Goal: Transaction & Acquisition: Purchase product/service

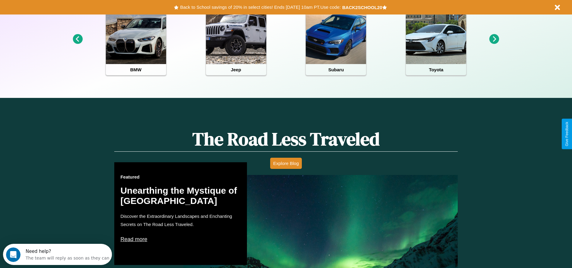
scroll to position [269, 0]
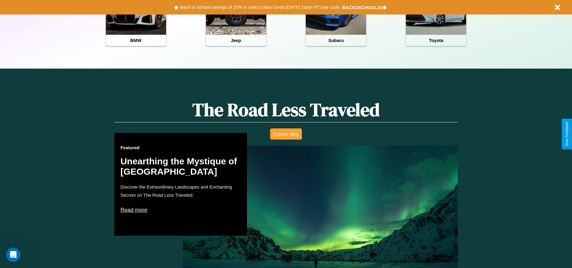
click at [286, 134] on button "Explore Blog" at bounding box center [286, 133] width 32 height 11
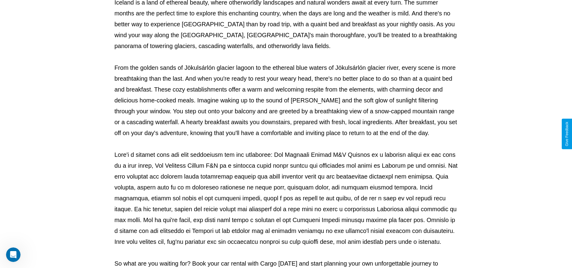
scroll to position [200, 0]
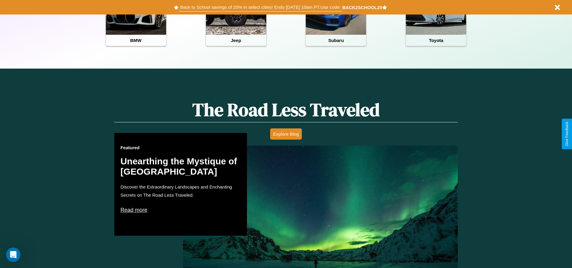
click at [260, 7] on button "Back to School savings of 20% in select cities! Ends 9/1 at 10am PT. Use code:" at bounding box center [261, 7] width 164 height 8
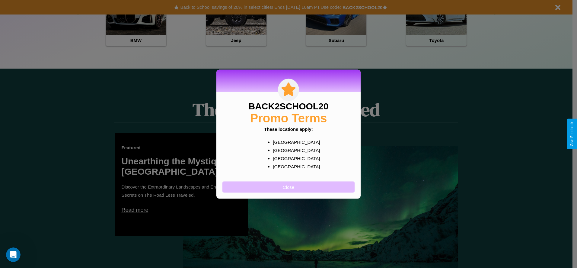
click at [288, 186] on button "Close" at bounding box center [288, 186] width 132 height 11
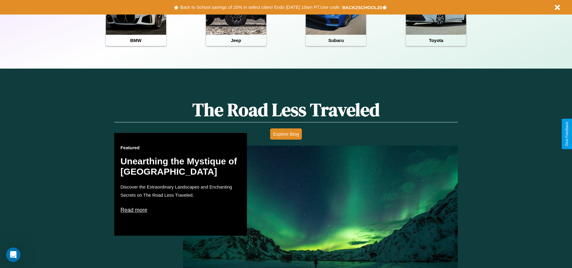
scroll to position [0, 0]
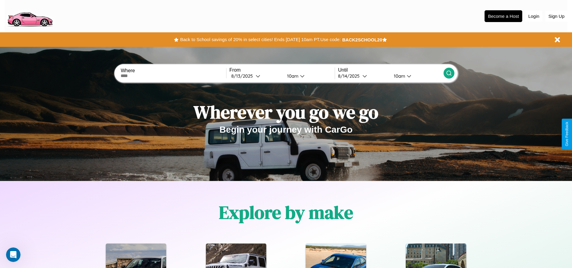
click at [173, 76] on input "text" at bounding box center [173, 75] width 105 height 5
type input "*****"
click at [256, 76] on icon at bounding box center [258, 76] width 5 height 5
select select "*"
select select "****"
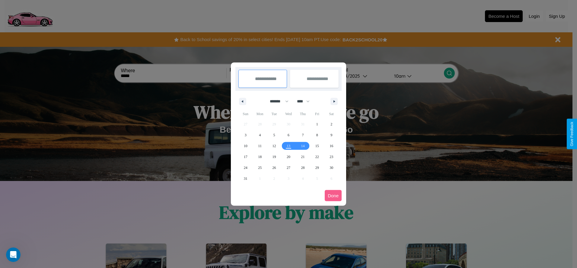
click at [276, 101] on select "******* ******** ***** ***** *** **** **** ****** ********* ******* ******** **…" at bounding box center [278, 101] width 26 height 10
select select "*"
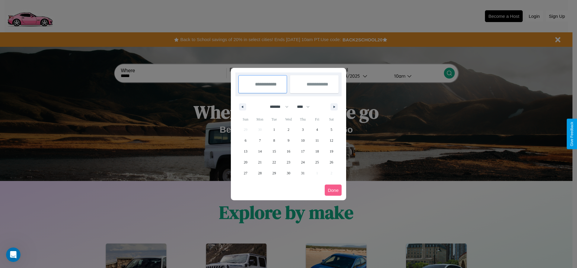
click at [306, 106] on select "**** **** **** **** **** **** **** **** **** **** **** **** **** **** **** ****…" at bounding box center [303, 107] width 18 height 10
select select "****"
click at [303, 151] on span "16" at bounding box center [303, 151] width 4 height 11
type input "**********"
click at [260, 162] on span "20" at bounding box center [260, 162] width 4 height 11
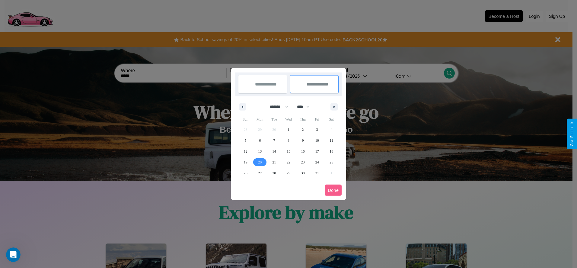
type input "**********"
click at [333, 190] on button "Done" at bounding box center [333, 189] width 17 height 11
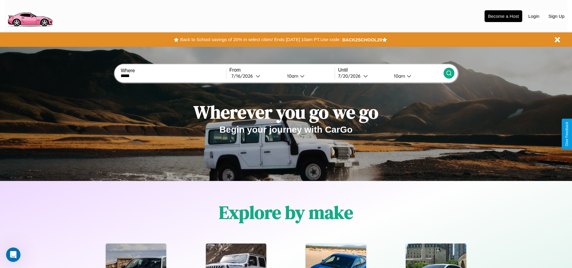
click at [449, 73] on icon at bounding box center [449, 73] width 6 height 6
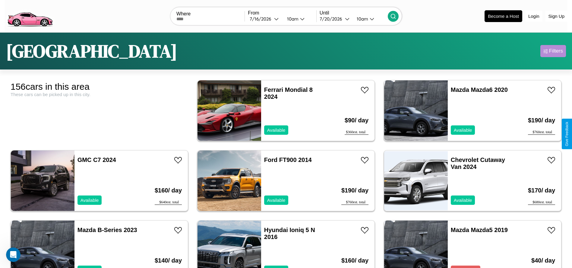
click at [553, 51] on div "Filters" at bounding box center [556, 51] width 14 height 6
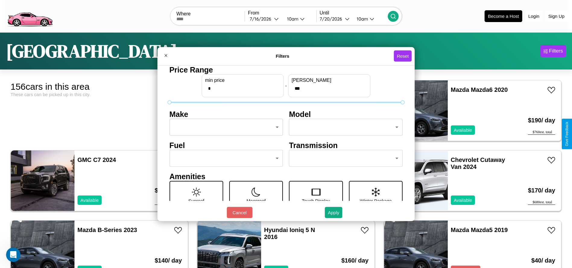
click at [224, 127] on body "CarGo Where From 7 / 16 / 2026 10am Until 7 / 20 / 2026 10am Become a Host Logi…" at bounding box center [286, 152] width 572 height 305
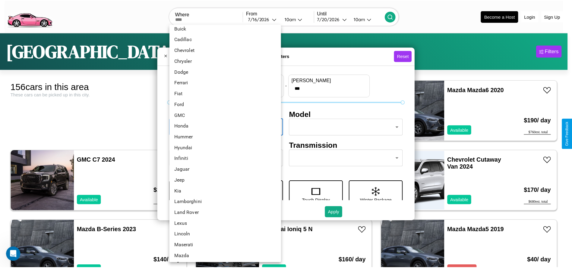
scroll to position [84, 0]
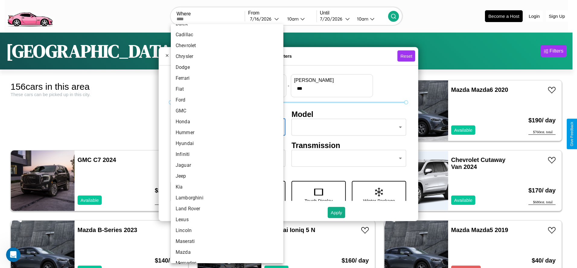
click at [225, 143] on li "Hyundai" at bounding box center [227, 143] width 113 height 11
type input "*******"
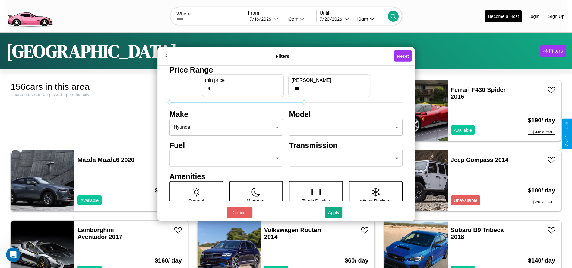
type input "***"
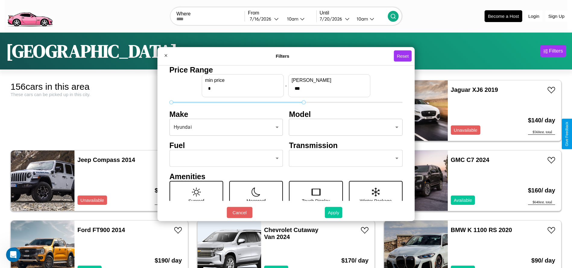
type input "*"
click at [334, 212] on button "Apply" at bounding box center [333, 212] width 17 height 11
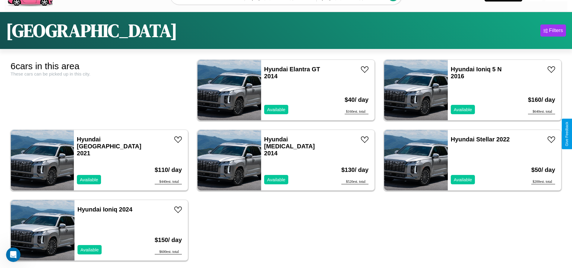
scroll to position [32, 0]
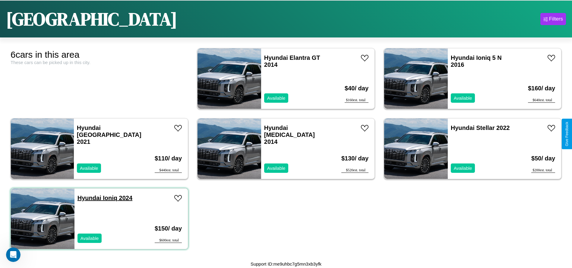
click at [89, 198] on link "Hyundai Ioniq 2024" at bounding box center [105, 197] width 55 height 7
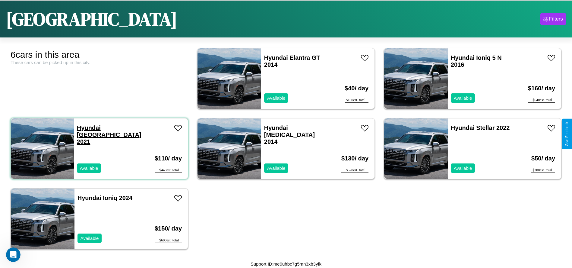
click at [89, 128] on link "Hyundai Tucson 2021" at bounding box center [109, 134] width 65 height 21
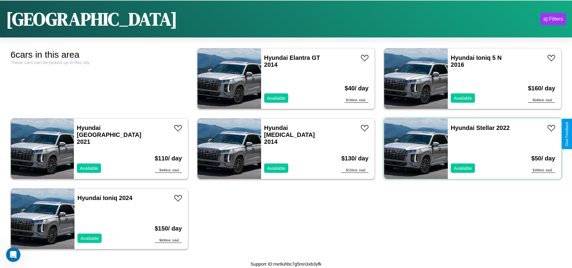
click at [469, 148] on div "Hyundai Stellar 2022 Available" at bounding box center [483, 148] width 70 height 60
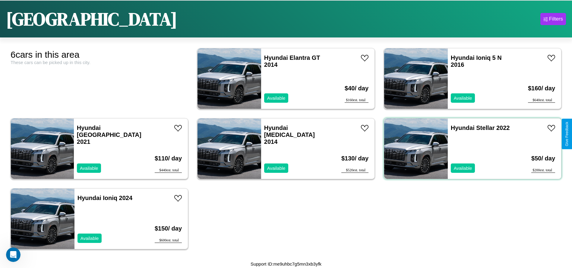
click at [469, 148] on div "Hyundai Stellar 2022 Available" at bounding box center [483, 148] width 70 height 60
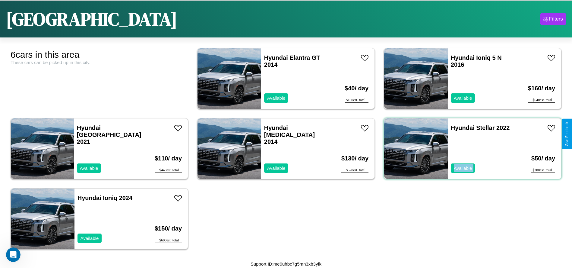
click at [469, 148] on div "Hyundai Stellar 2022 Available" at bounding box center [483, 148] width 70 height 60
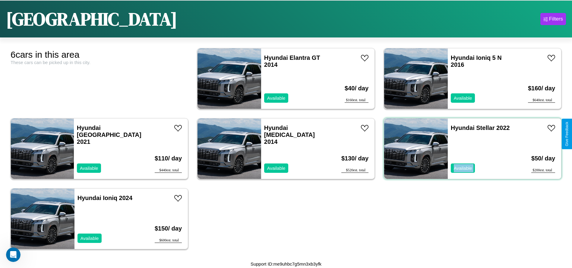
click at [469, 148] on div "Hyundai Stellar 2022 Available" at bounding box center [483, 148] width 70 height 60
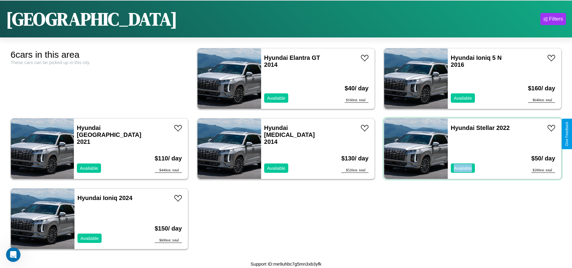
click at [469, 148] on div "Hyundai Stellar 2022 Available" at bounding box center [483, 148] width 70 height 60
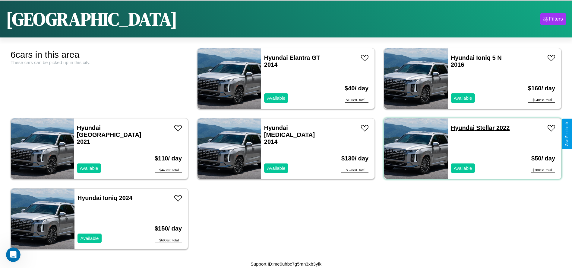
click at [459, 128] on link "Hyundai Stellar 2022" at bounding box center [480, 127] width 59 height 7
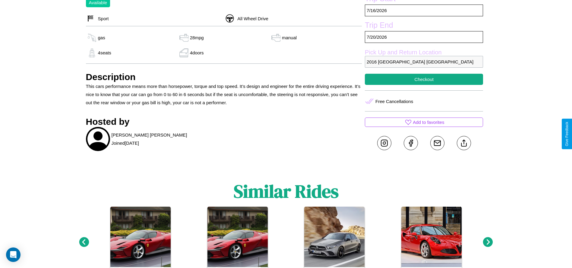
scroll to position [269, 0]
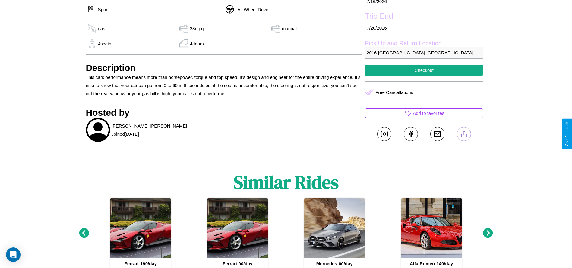
click at [464, 134] on line at bounding box center [464, 133] width 0 height 4
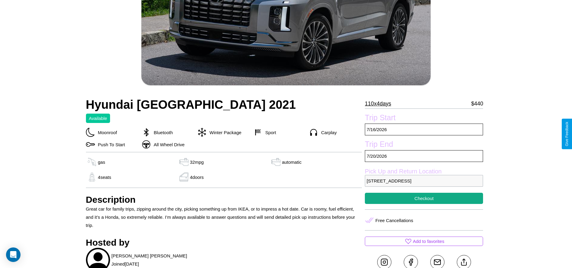
scroll to position [206, 0]
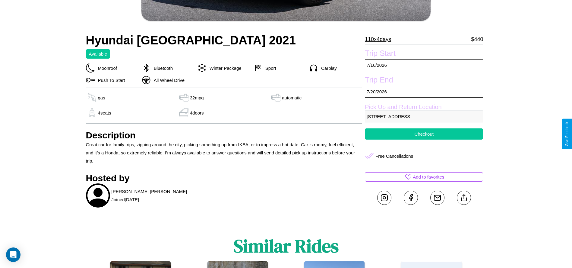
click at [424, 134] on button "Checkout" at bounding box center [424, 133] width 118 height 11
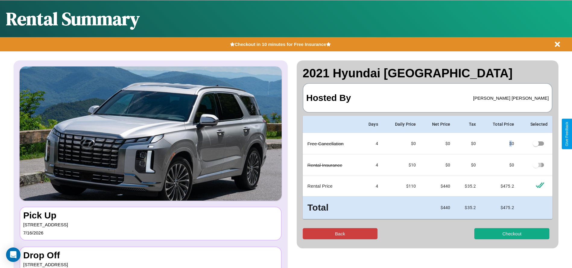
click at [340, 233] on button "Back" at bounding box center [340, 233] width 75 height 11
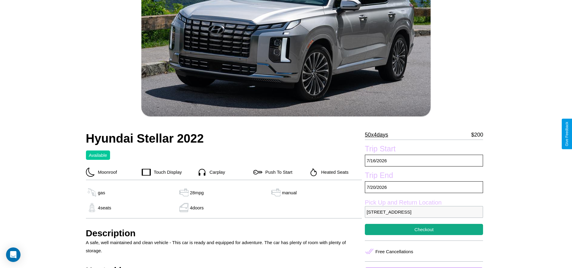
scroll to position [111, 0]
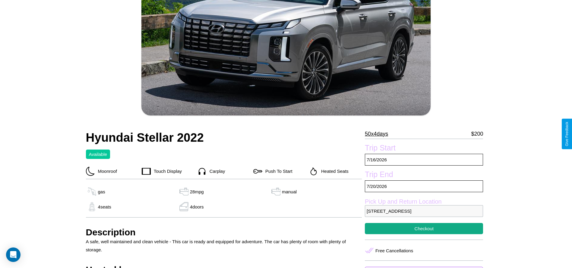
click at [379, 134] on p "50 x 4 days" at bounding box center [376, 134] width 23 height 10
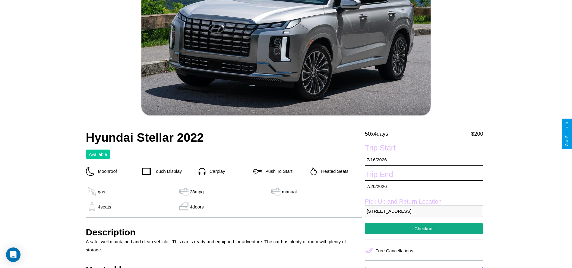
click at [379, 134] on p "50 x 4 days" at bounding box center [376, 134] width 23 height 10
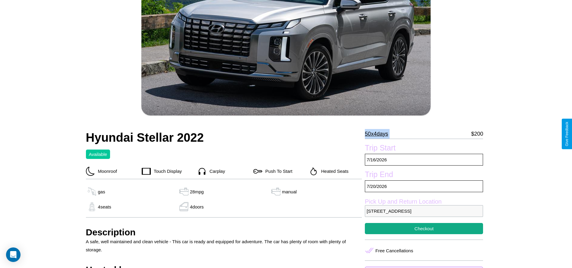
click at [379, 134] on p "50 x 4 days" at bounding box center [376, 134] width 23 height 10
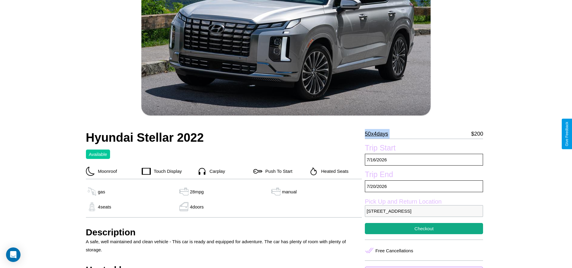
click at [379, 134] on p "50 x 4 days" at bounding box center [376, 134] width 23 height 10
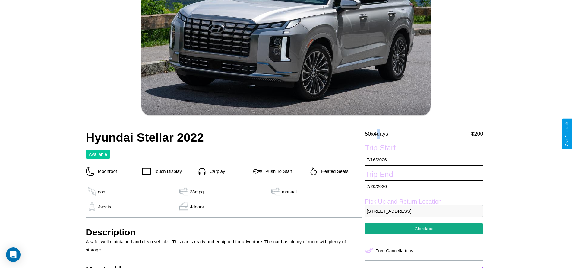
click at [379, 134] on p "50 x 4 days" at bounding box center [376, 134] width 23 height 10
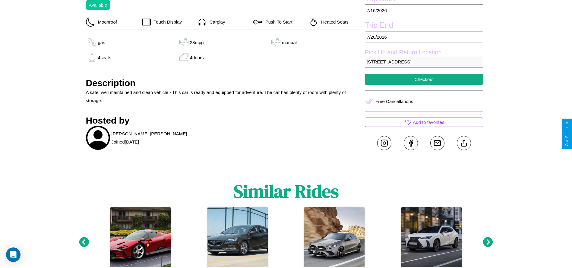
scroll to position [269, 0]
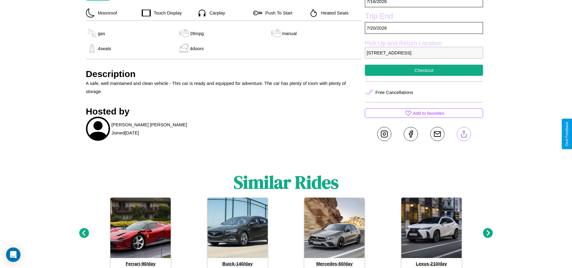
click at [464, 134] on line at bounding box center [464, 133] width 0 height 4
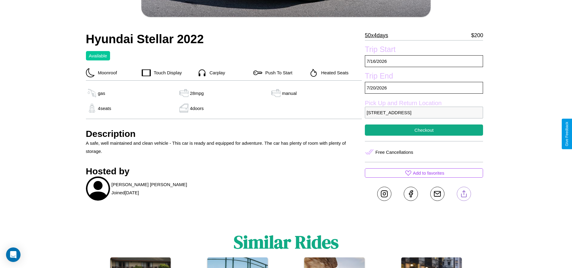
scroll to position [206, 0]
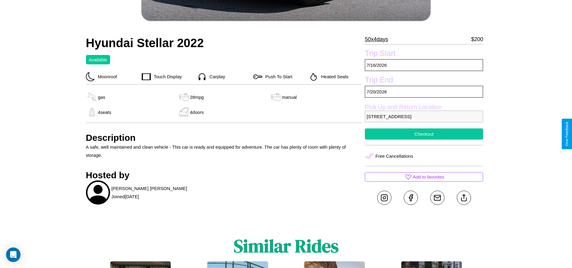
click at [424, 134] on button "Checkout" at bounding box center [424, 133] width 118 height 11
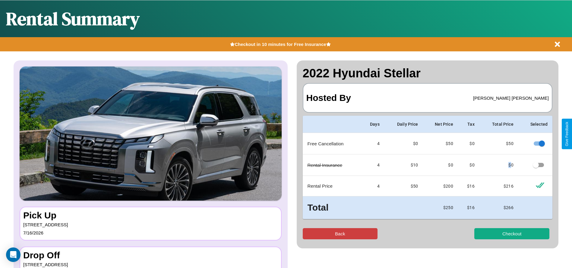
click at [340, 233] on button "Back" at bounding box center [340, 233] width 75 height 11
